Goal: Find specific page/section: Find specific page/section

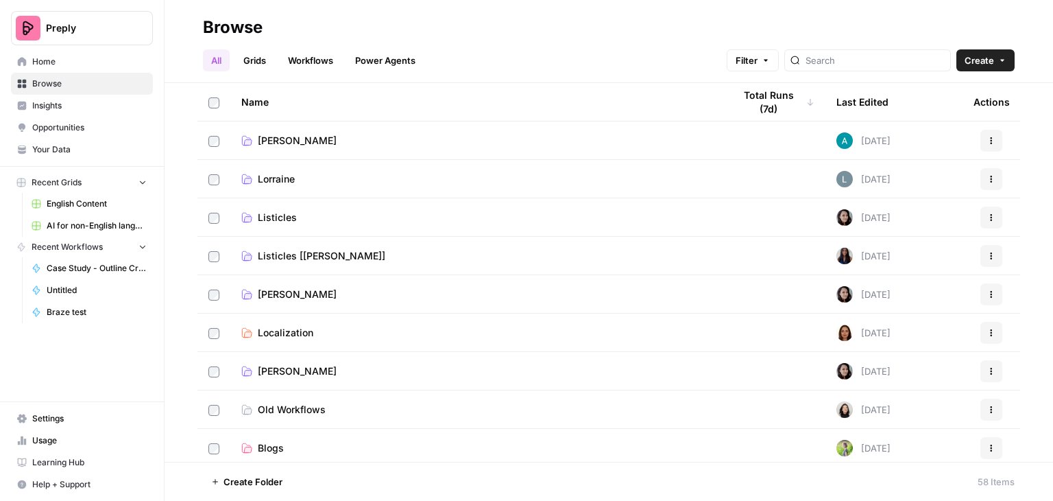
click at [250, 56] on link "Grids" at bounding box center [254, 60] width 39 height 22
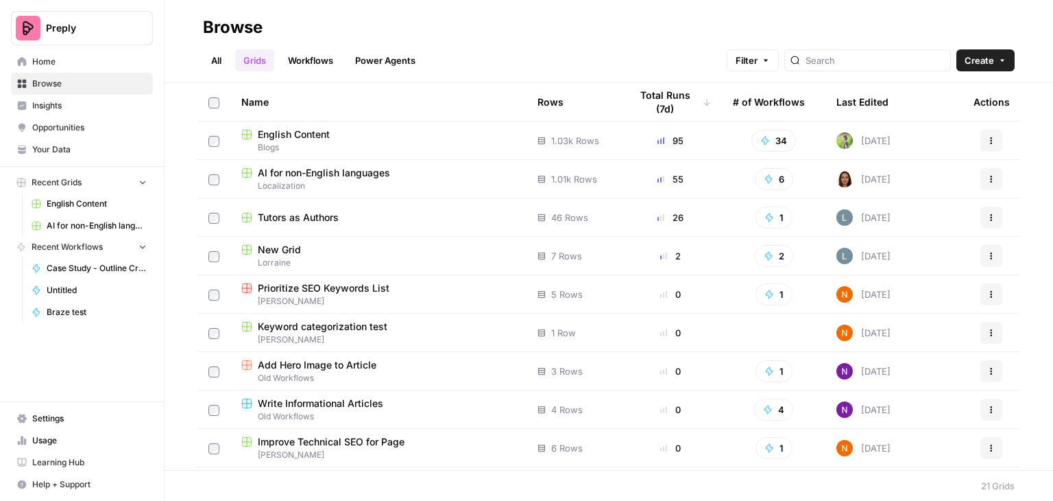
click at [307, 189] on span "Localization" at bounding box center [378, 186] width 274 height 12
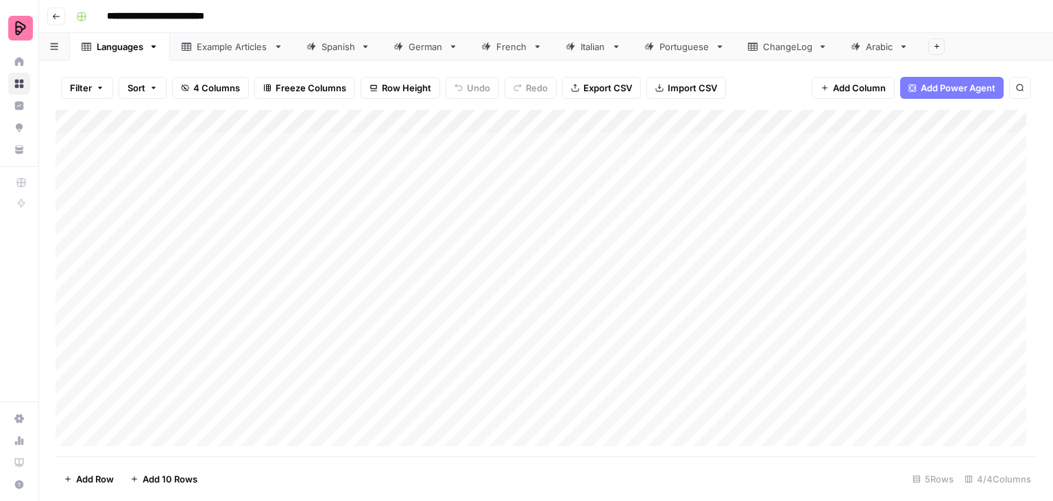
click at [435, 52] on div "German" at bounding box center [426, 47] width 34 height 14
